Goal: Task Accomplishment & Management: Manage account settings

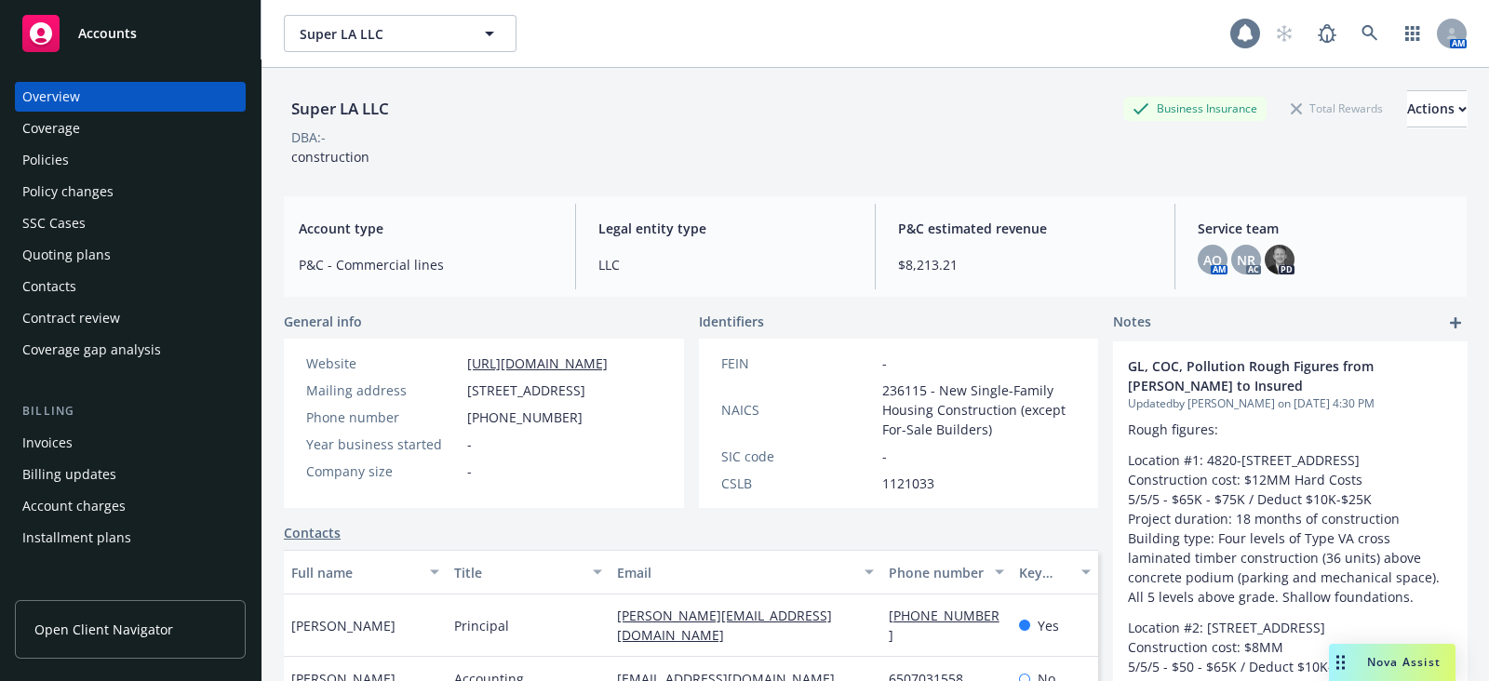
click at [1235, 40] on icon at bounding box center [1244, 33] width 19 height 19
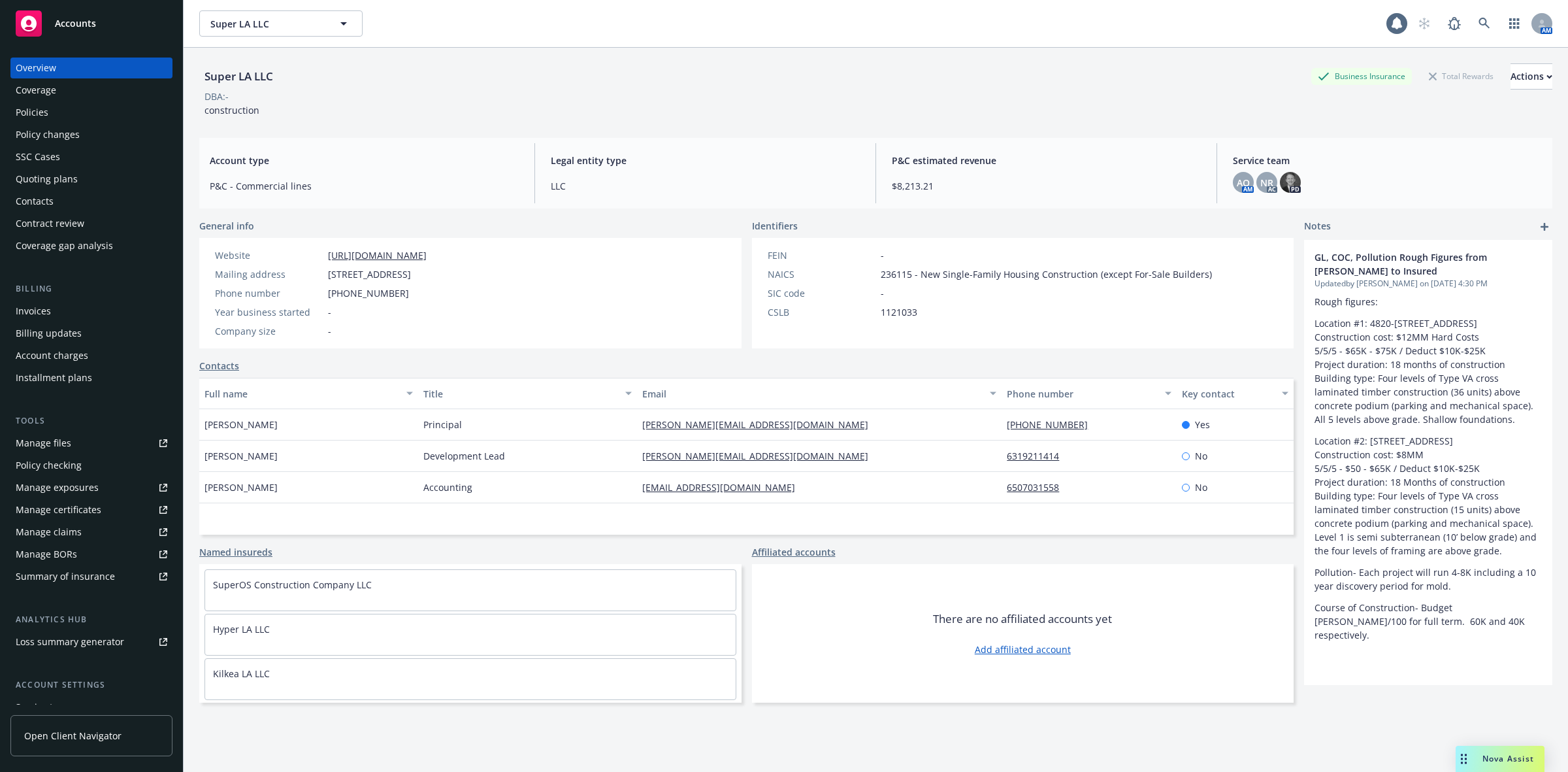
click at [1045, 36] on div "1 AM" at bounding box center [1469, 23] width 166 height 26
click at [1045, 23] on icon at bounding box center [1397, 23] width 11 height 12
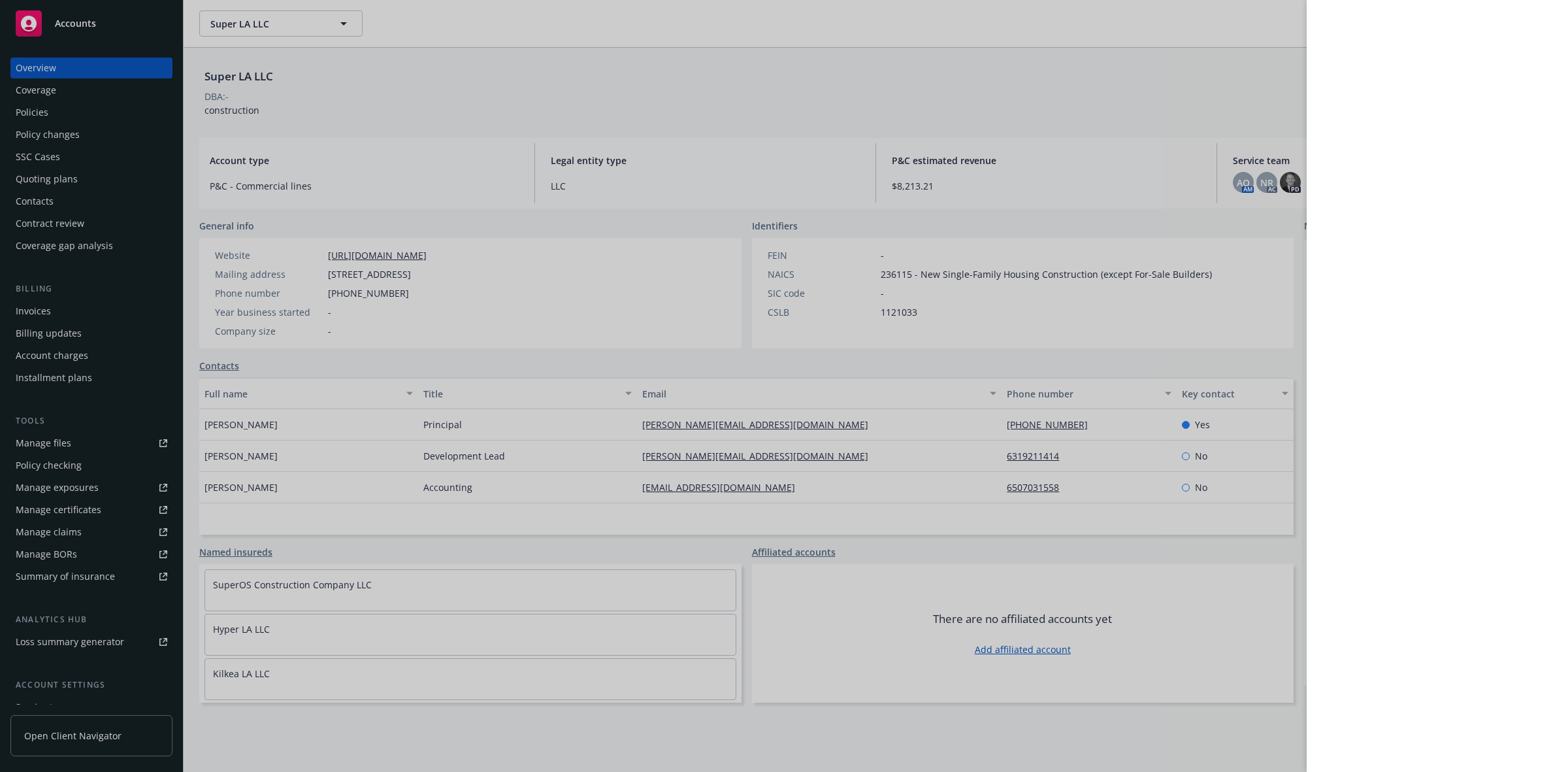
click at [361, 101] on div at bounding box center [784, 386] width 1568 height 772
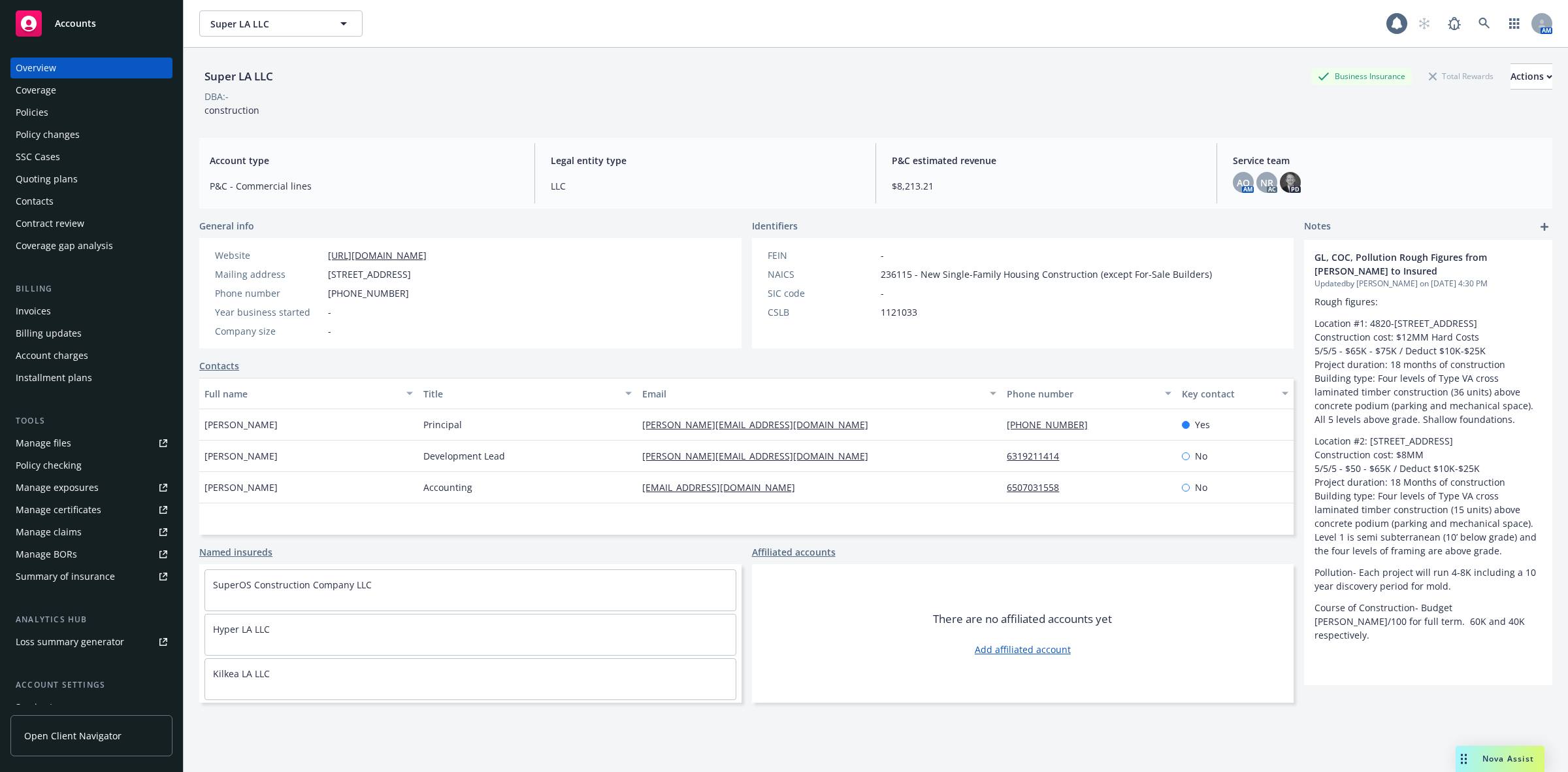
click at [921, 90] on div "DBA: -" at bounding box center [876, 96] width 1353 height 14
